Goal: Find specific fact: Find specific fact

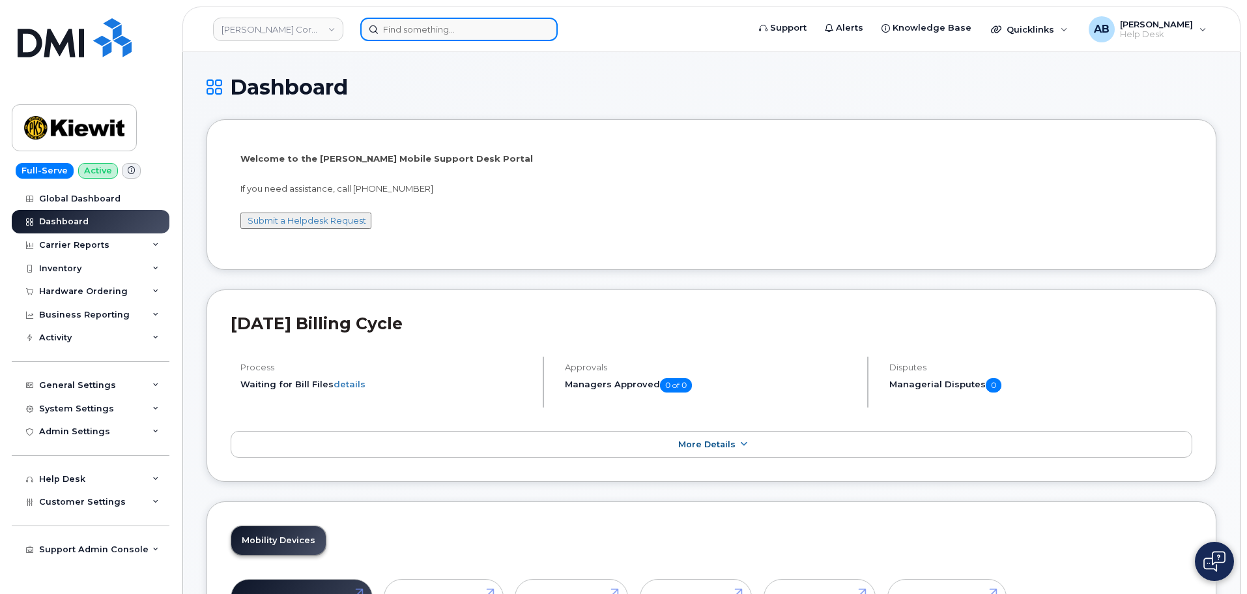
click at [474, 29] on input at bounding box center [458, 29] width 197 height 23
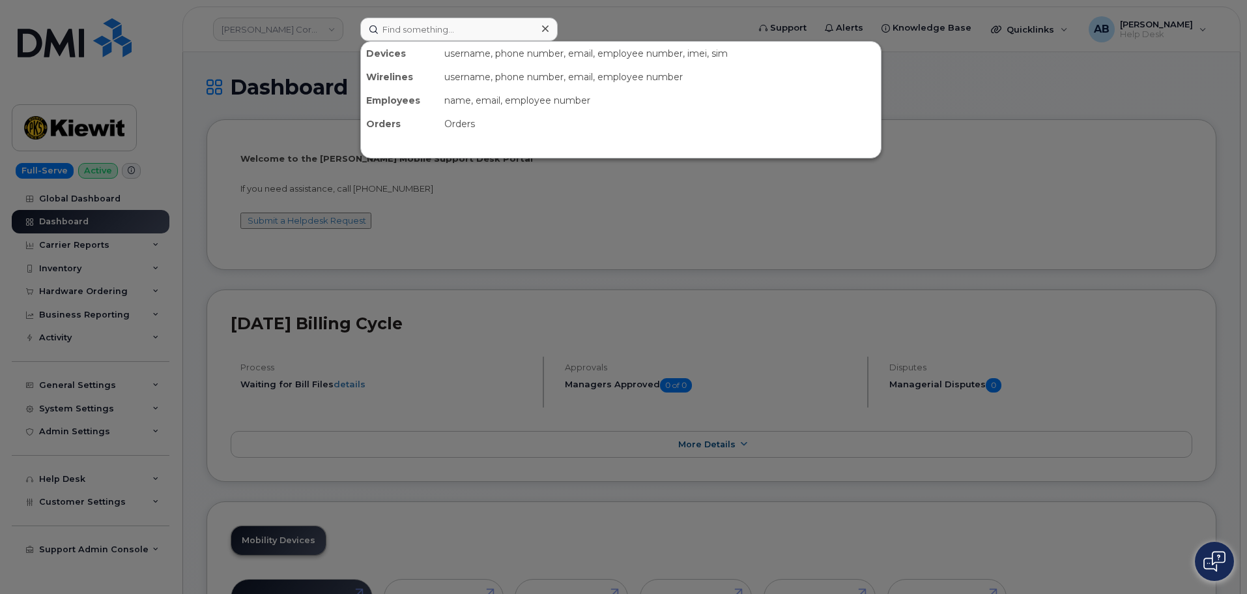
click at [278, 119] on div at bounding box center [623, 297] width 1247 height 594
click at [422, 28] on input at bounding box center [458, 29] width 197 height 23
paste input "298779"
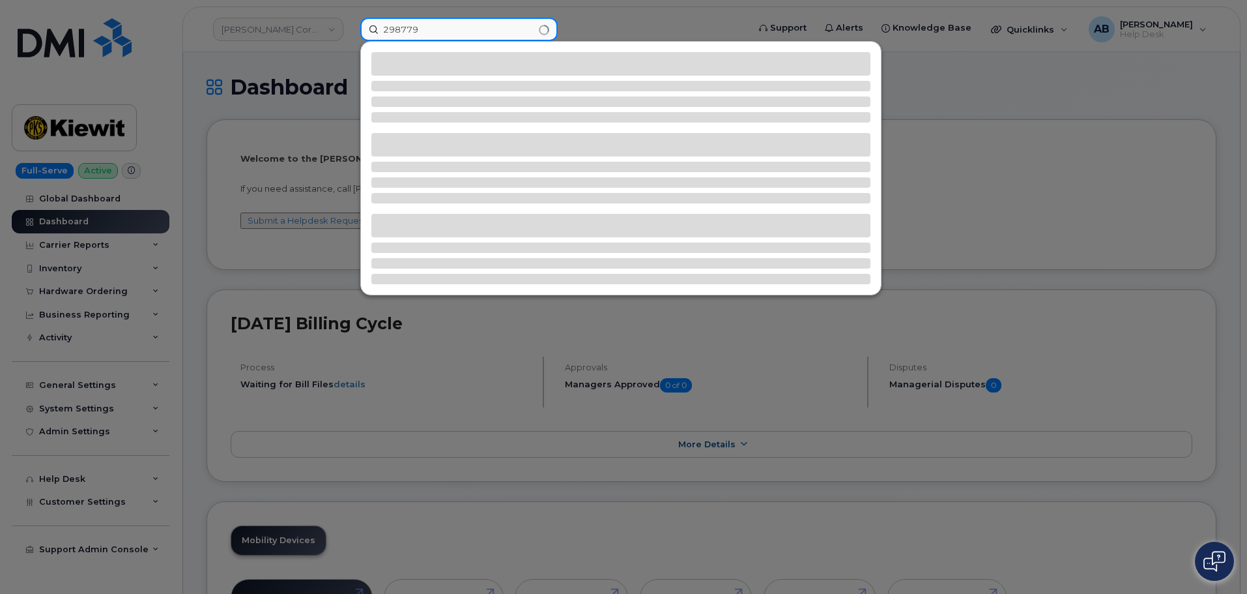
type input "298779"
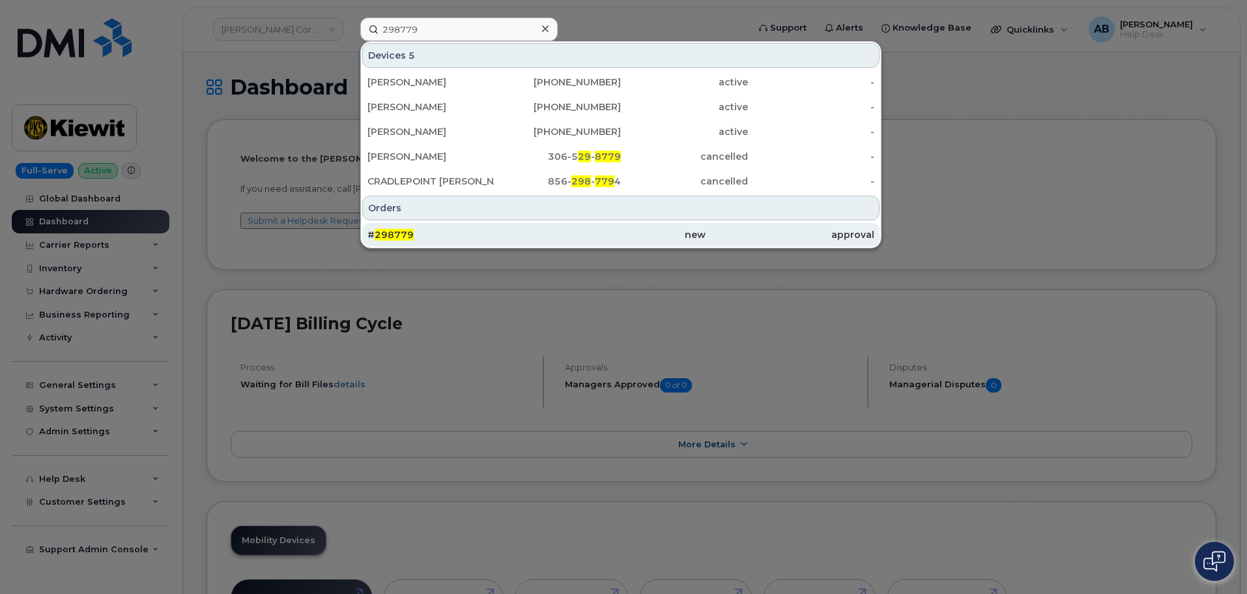
click at [461, 231] on div "# 298779" at bounding box center [452, 234] width 169 height 13
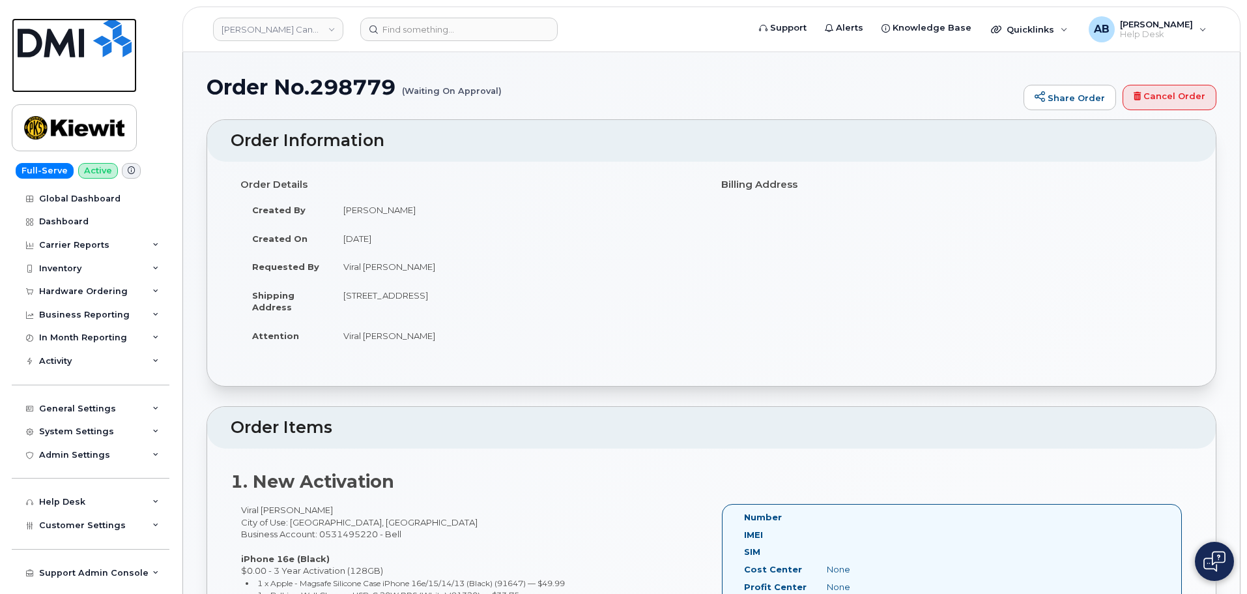
click at [76, 35] on img at bounding box center [75, 37] width 114 height 39
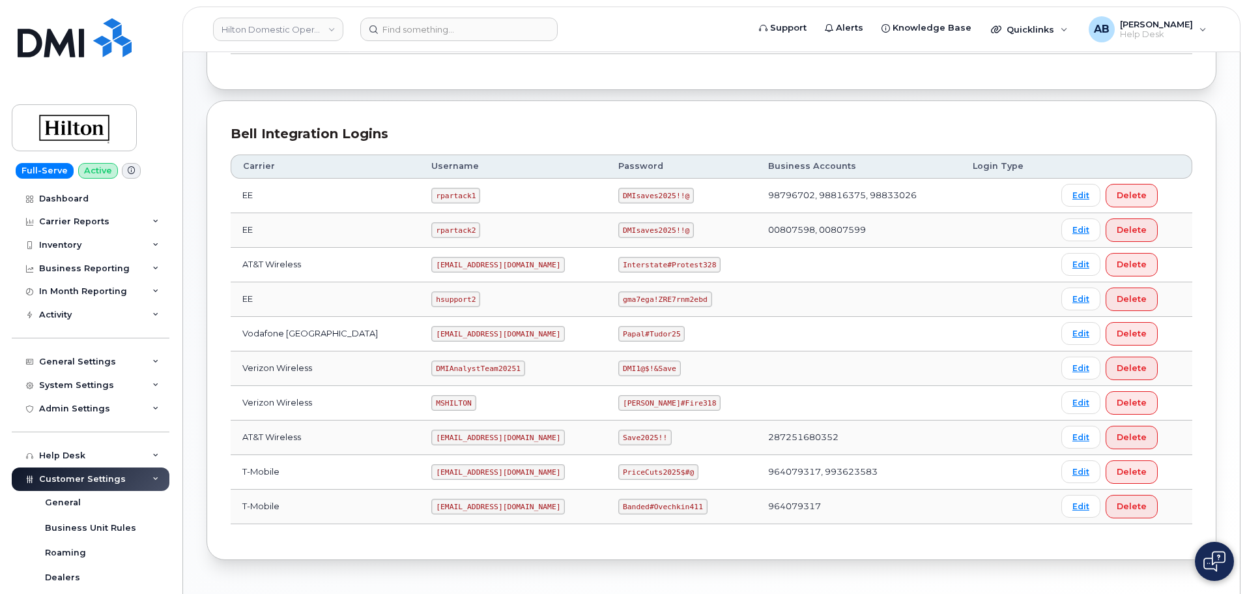
scroll to position [261, 0]
click at [435, 400] on code "MSHILTON" at bounding box center [453, 402] width 44 height 16
copy code "MSHILTON"
click at [637, 398] on code "Edward#Fire318" at bounding box center [670, 402] width 102 height 16
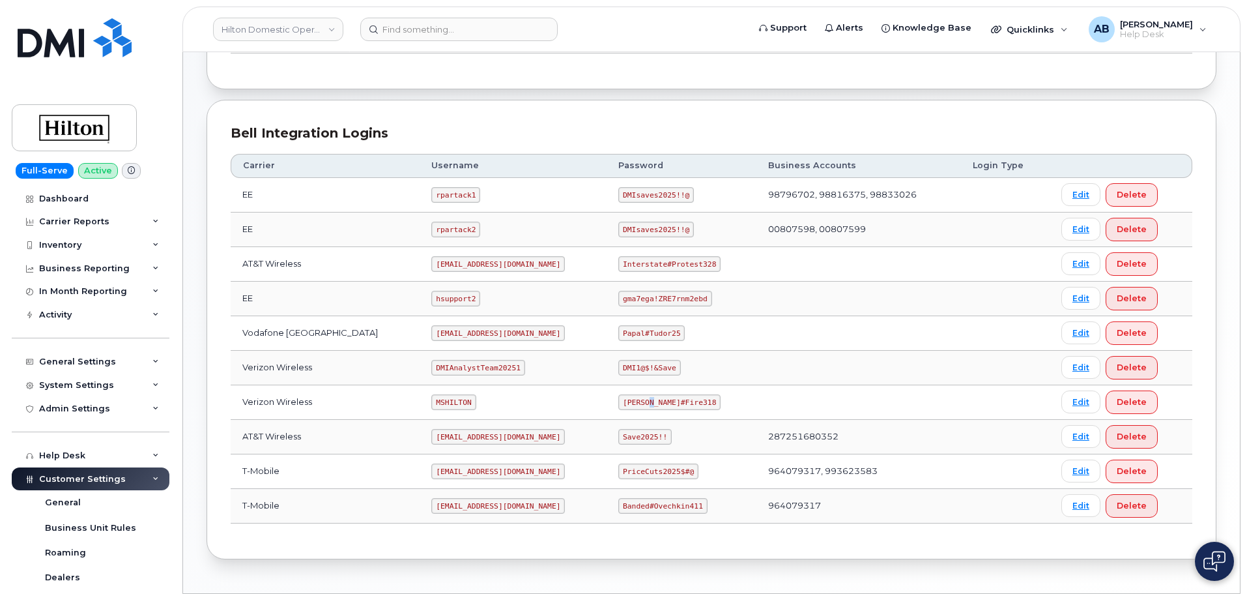
click at [637, 398] on code "Edward#Fire318" at bounding box center [670, 402] width 102 height 16
copy code "Edward#Fire318"
click at [500, 205] on td "rpartack1" at bounding box center [513, 195] width 187 height 35
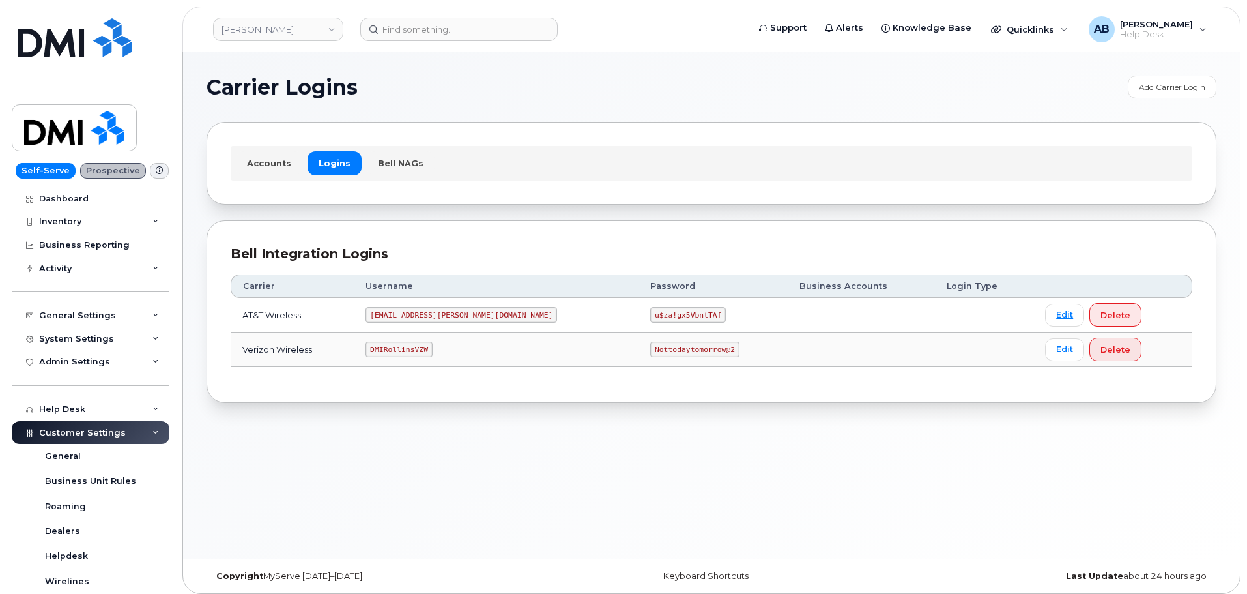
click at [413, 349] on code "DMIRollinsVZW" at bounding box center [399, 350] width 66 height 16
copy code "DMIRollinsVZW"
click at [650, 350] on code "Nottodaytomorrow@2" at bounding box center [694, 350] width 89 height 16
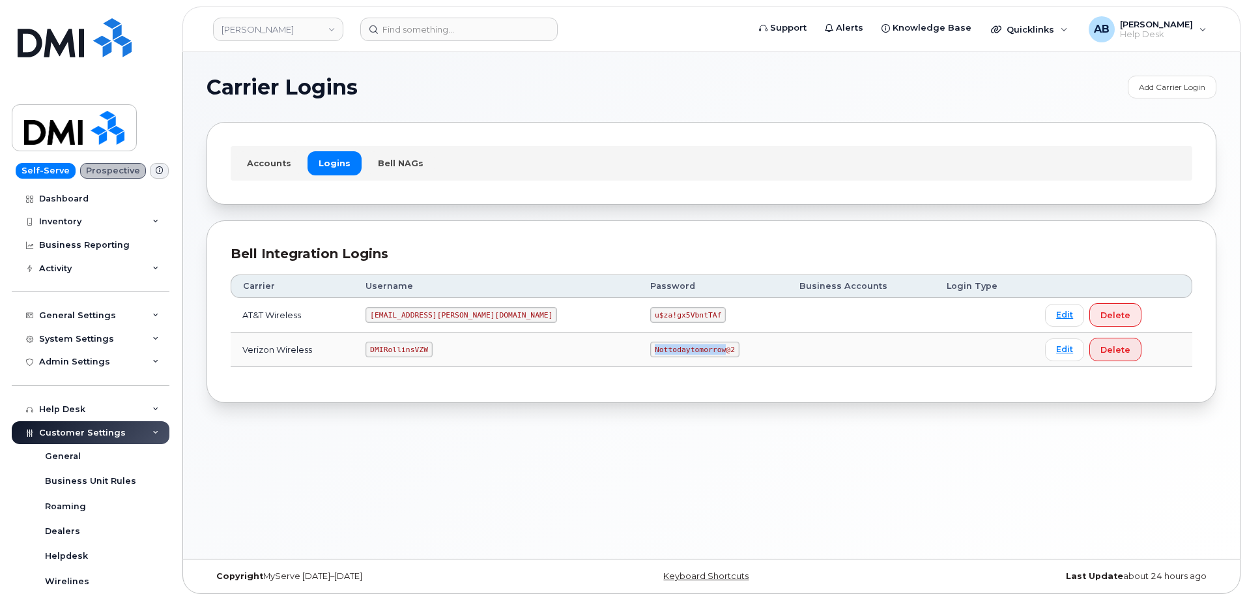
click at [650, 350] on code "Nottodaytomorrow@2" at bounding box center [694, 350] width 89 height 16
copy code "Nottodaytomorrow@2"
click at [464, 202] on div "Accounts Logins Bell NAGs" at bounding box center [712, 163] width 1010 height 82
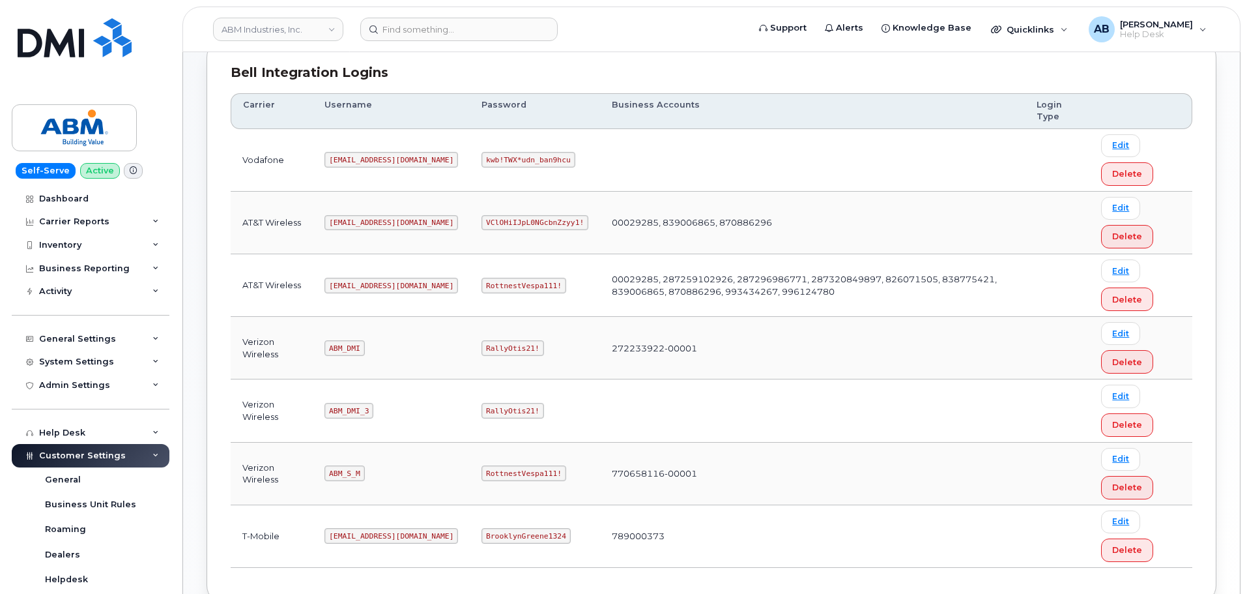
scroll to position [201, 0]
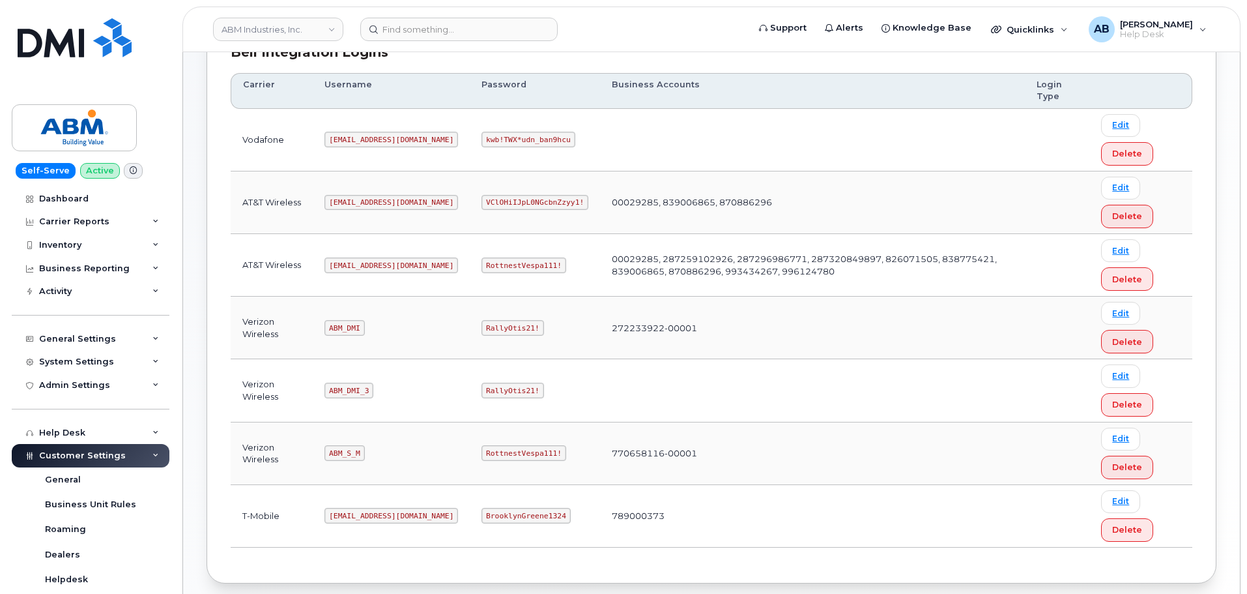
click at [349, 451] on code "ABM_S_M" at bounding box center [345, 453] width 40 height 16
copy code "ABM_S_M"
click at [492, 450] on code "RottnestVespa111!" at bounding box center [524, 453] width 85 height 16
click at [491, 450] on code "RottnestVespa111!" at bounding box center [524, 453] width 85 height 16
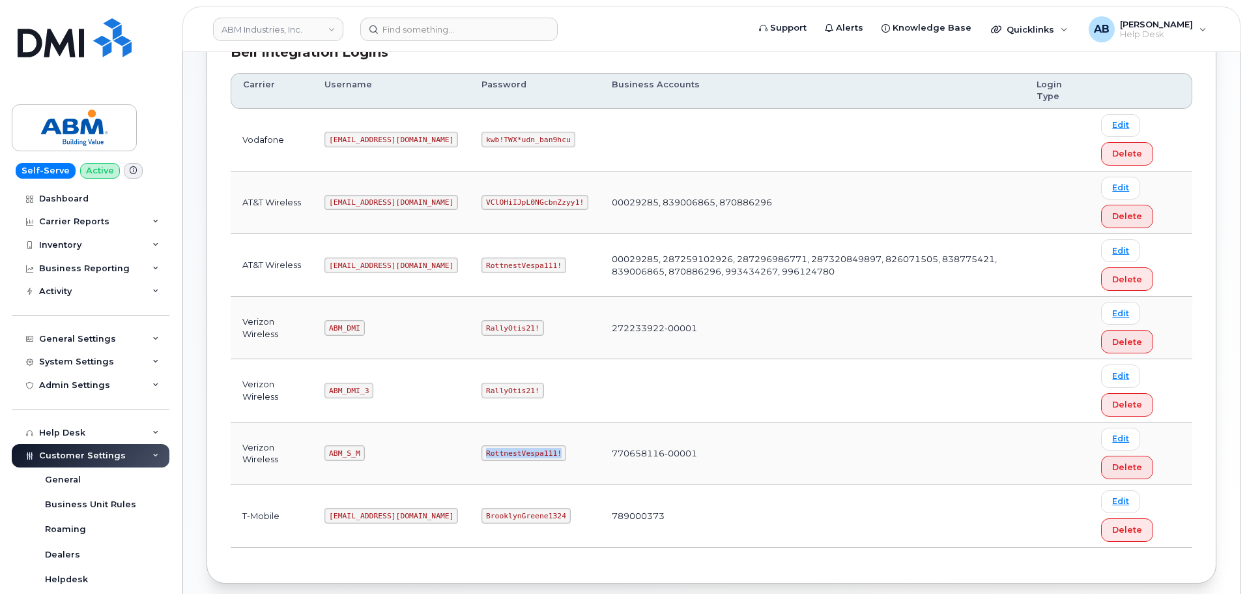
click at [491, 450] on code "RottnestVespa111!" at bounding box center [524, 453] width 85 height 16
copy code "RottnestVespa111!"
click at [620, 385] on td at bounding box center [812, 390] width 425 height 63
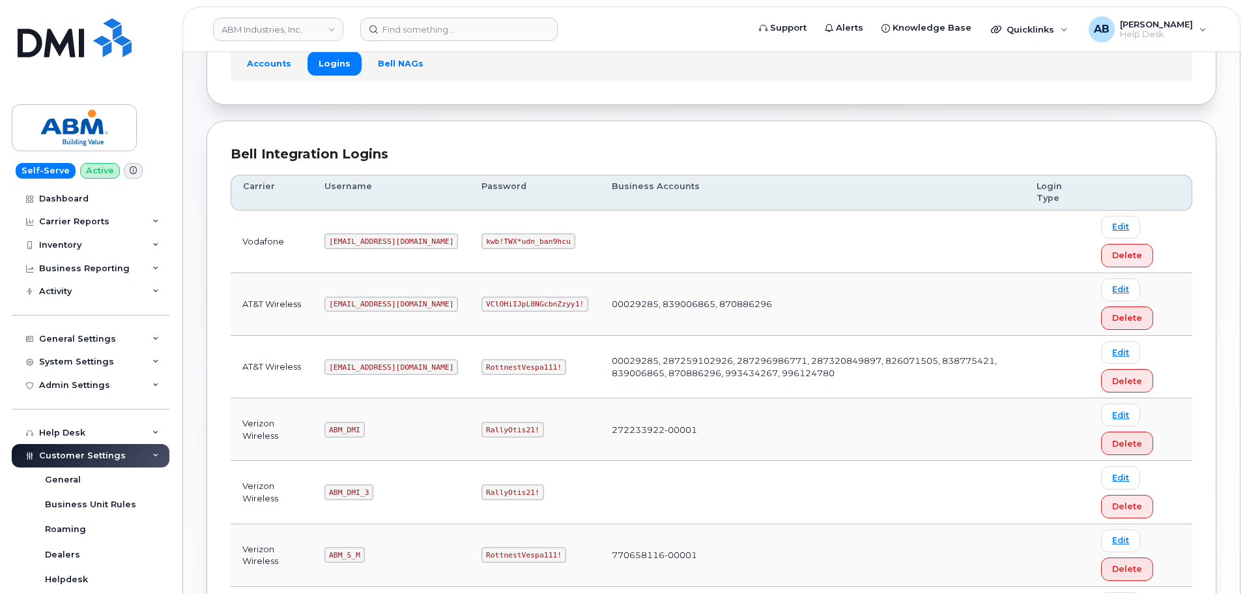
scroll to position [0, 0]
